Goal: Transaction & Acquisition: Download file/media

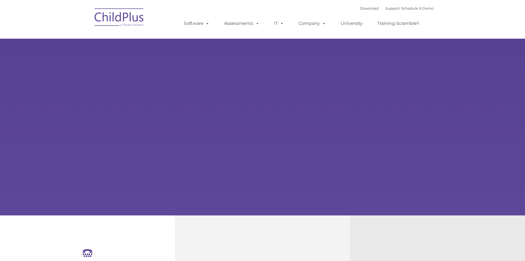
select select "MEDIUM"
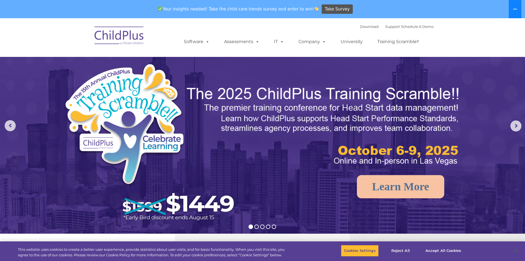
click at [517, 10] on icon at bounding box center [515, 9] width 4 height 4
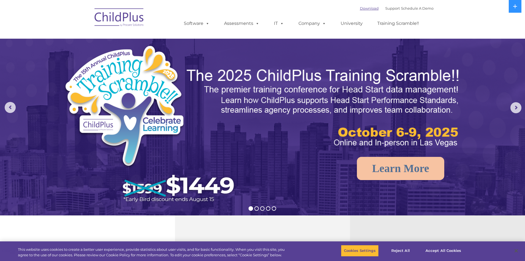
click at [362, 9] on link "Download" at bounding box center [369, 8] width 19 height 4
click at [366, 9] on link "Download" at bounding box center [369, 8] width 19 height 4
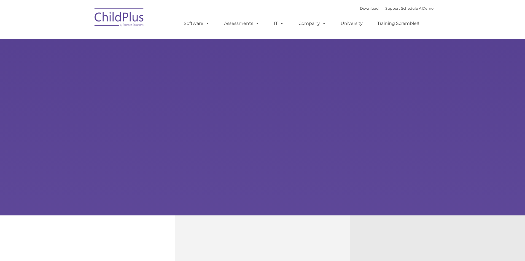
type input ""
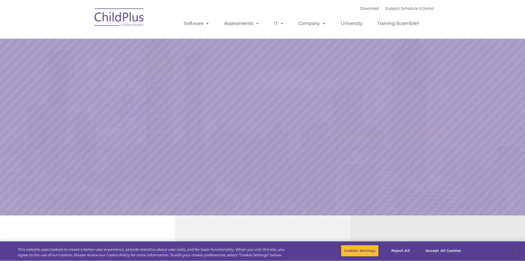
select select "MEDIUM"
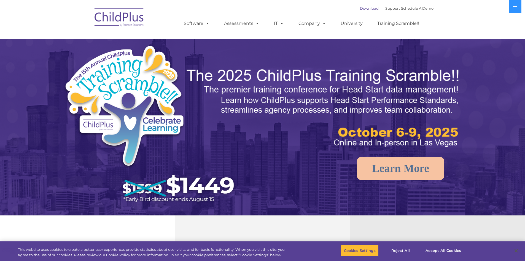
click at [364, 9] on link "Download" at bounding box center [369, 8] width 19 height 4
